Goal: Task Accomplishment & Management: Manage account settings

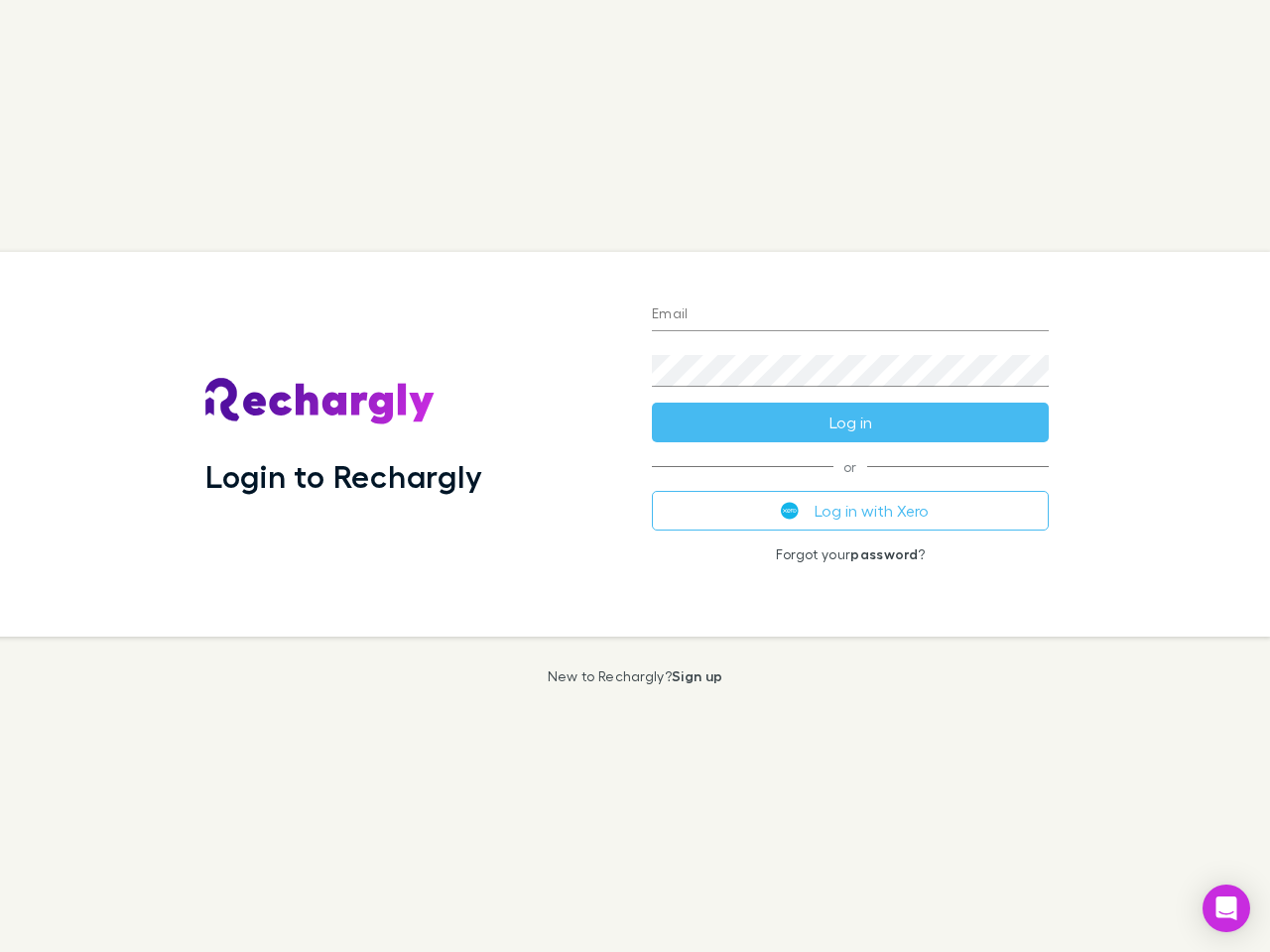
click at [635, 476] on div "Login to Rechargly" at bounding box center [413, 445] width 447 height 385
click at [850, 315] on input "Email" at bounding box center [850, 316] width 397 height 32
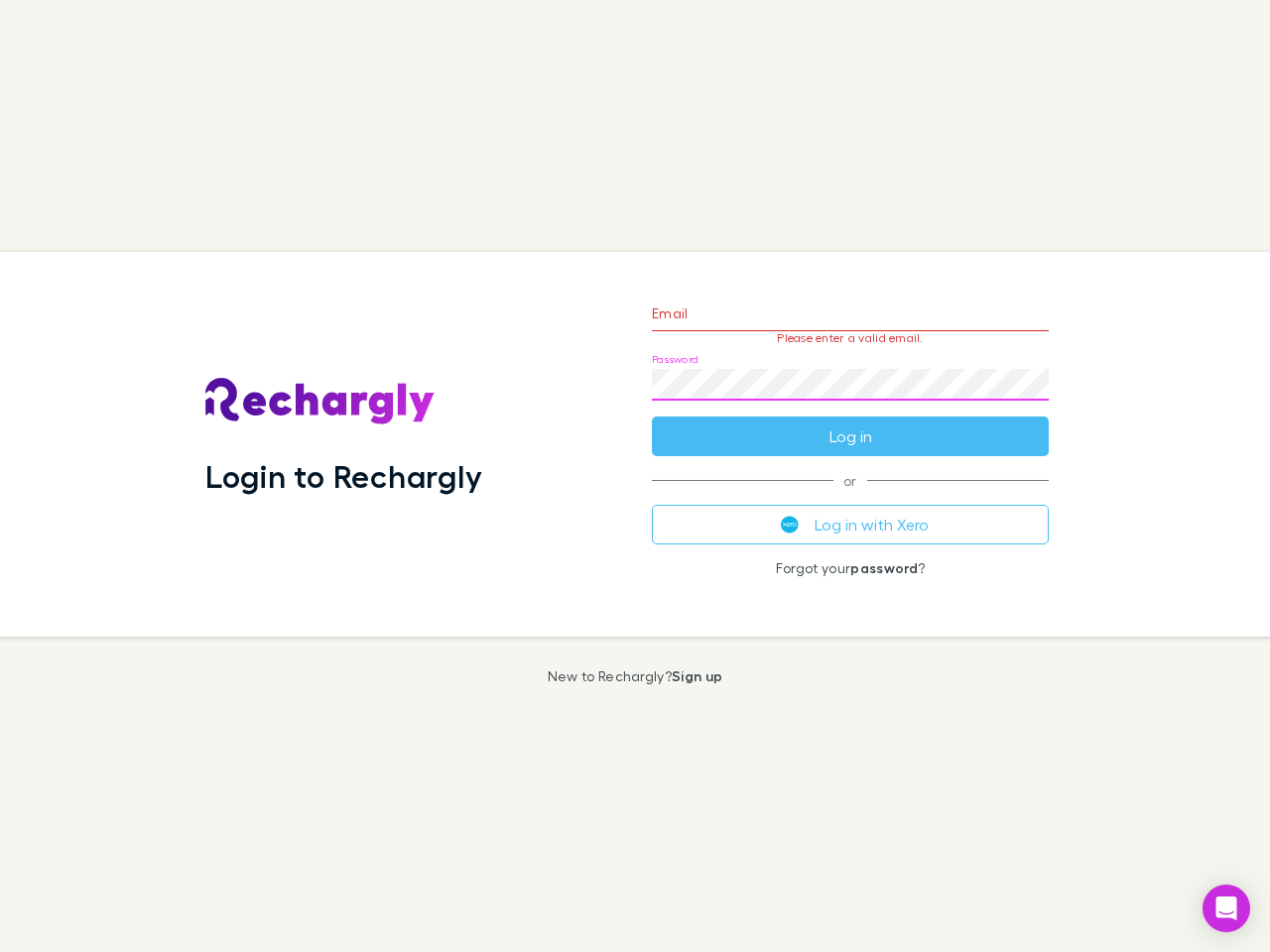
click at [850, 423] on form "Email Please enter a valid email. Password Log in" at bounding box center [850, 370] width 397 height 172
click at [850, 510] on div "Email Please enter a valid email. Password Log in or Log in with Xero Forgot yo…" at bounding box center [850, 445] width 429 height 385
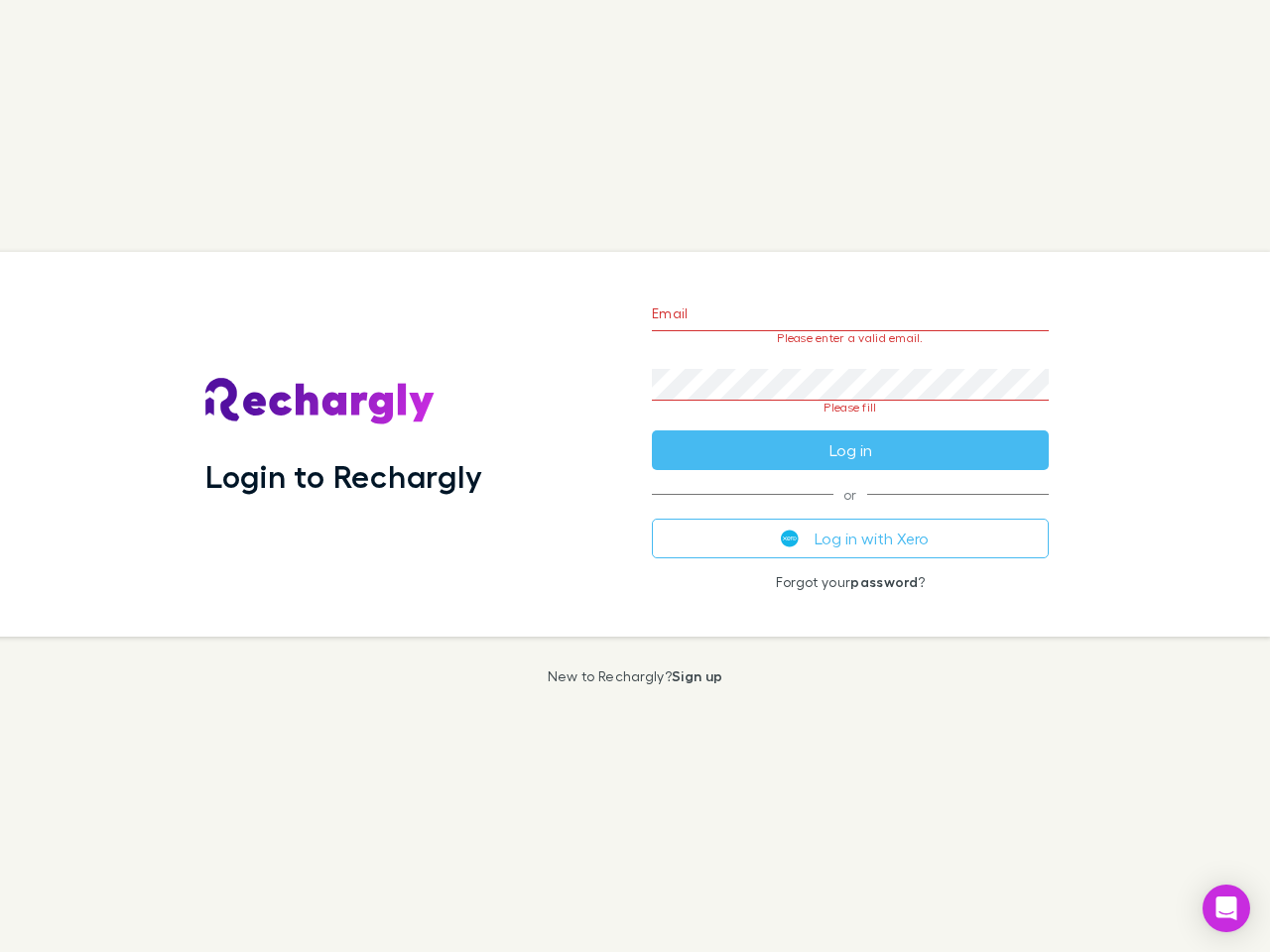
click at [1226, 909] on icon "Open Intercom Messenger" at bounding box center [1226, 909] width 21 height 24
